Goal: Information Seeking & Learning: Learn about a topic

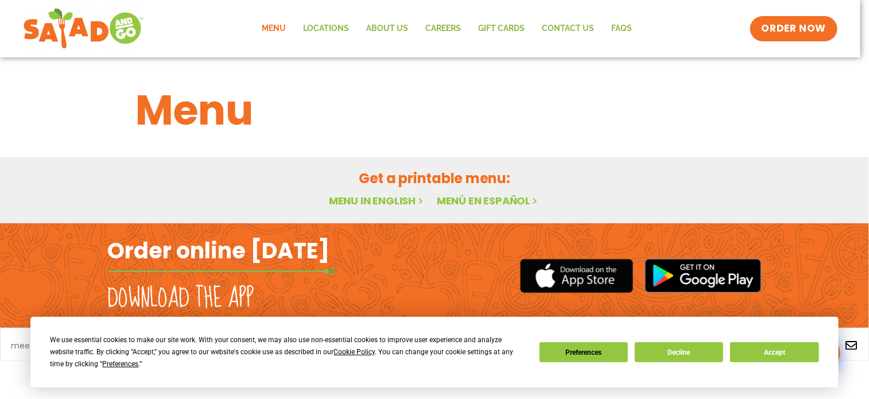
click at [391, 204] on link "Menu in English" at bounding box center [377, 201] width 96 height 14
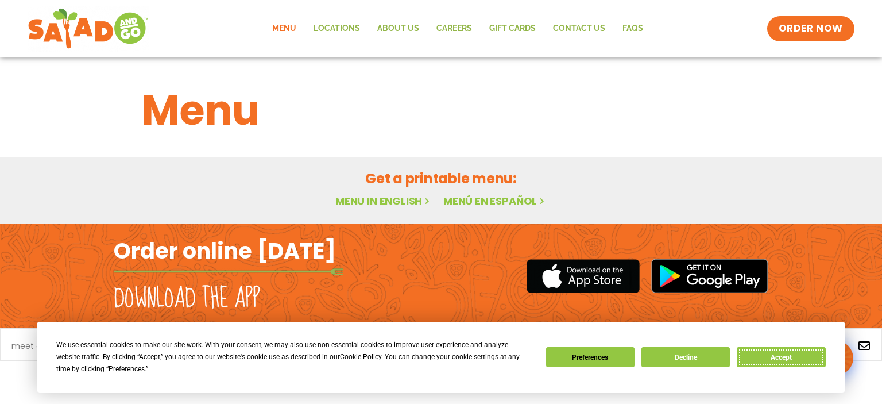
click at [808, 361] on button "Accept" at bounding box center [781, 357] width 88 height 20
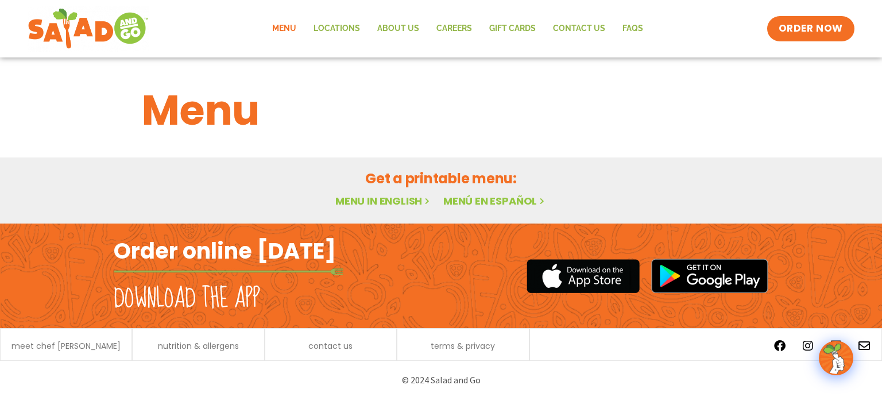
click at [391, 195] on link "Menu in English" at bounding box center [383, 201] width 96 height 14
click at [281, 24] on link "Menu" at bounding box center [284, 29] width 41 height 26
click at [851, 109] on div "Menu" at bounding box center [441, 101] width 882 height 88
click at [397, 199] on link "Menu in English" at bounding box center [383, 201] width 96 height 14
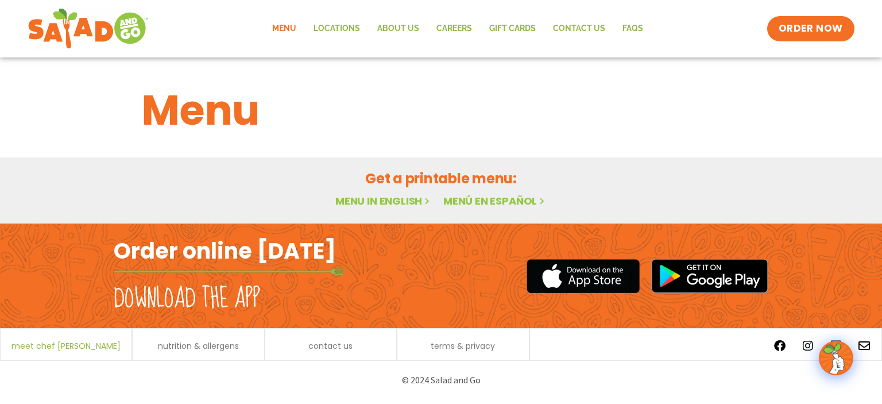
click at [83, 344] on span "meet chef [PERSON_NAME]" at bounding box center [65, 346] width 109 height 8
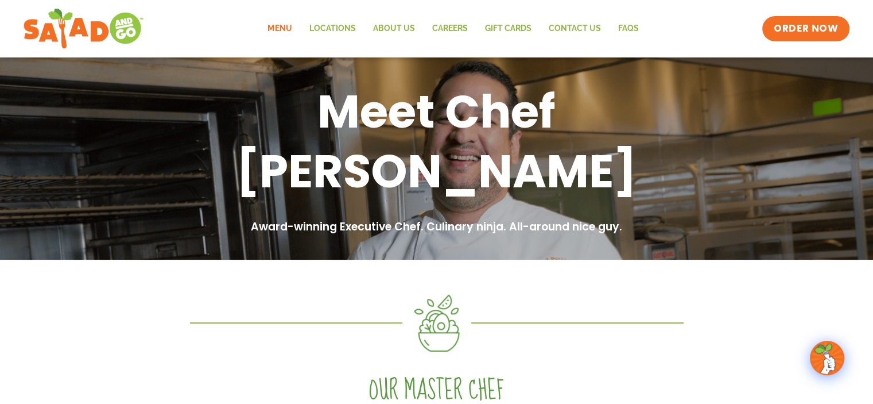
click at [284, 24] on link "Menu" at bounding box center [279, 29] width 41 height 26
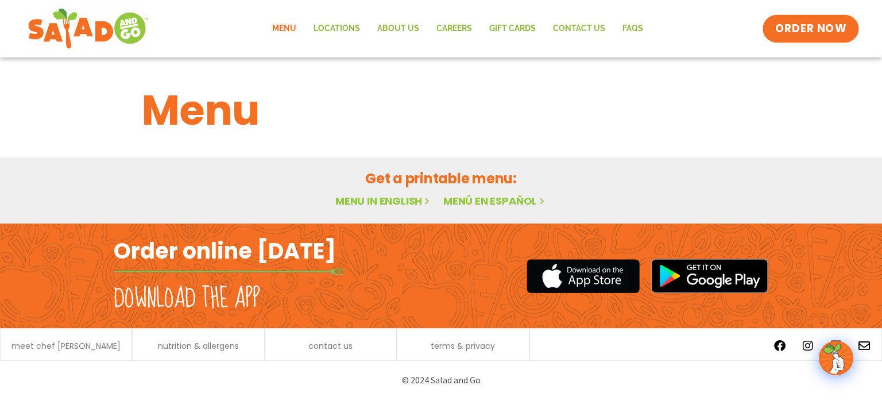
click at [789, 34] on span "ORDER NOW" at bounding box center [810, 28] width 71 height 15
